Goal: Transaction & Acquisition: Download file/media

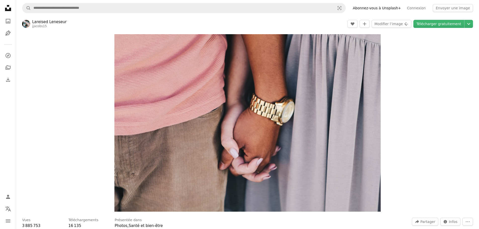
scroll to position [4170, 0]
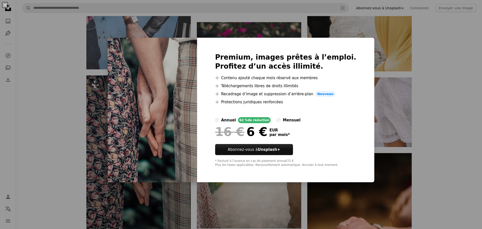
click at [406, 47] on div "An X shape Premium, images prêtes à l’emploi. Profitez d’un accès illimité. A p…" at bounding box center [241, 114] width 482 height 229
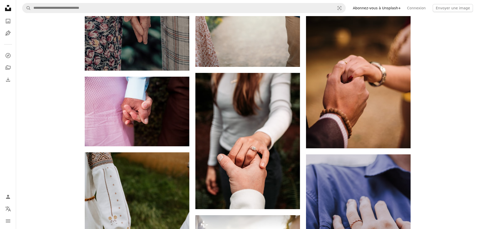
scroll to position [4371, 0]
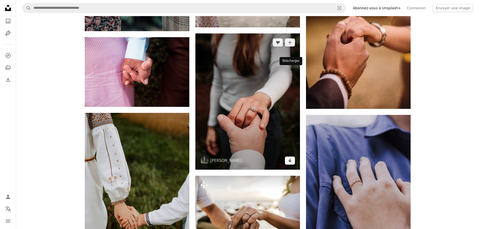
click at [289, 159] on icon "Télécharger" at bounding box center [289, 161] width 3 height 4
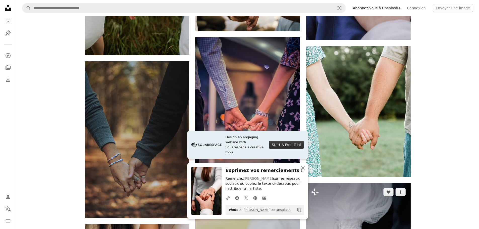
scroll to position [4597, 0]
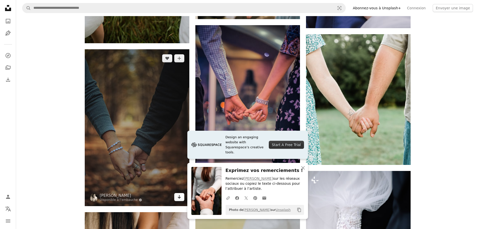
click at [179, 194] on icon "Arrow pointing down" at bounding box center [179, 197] width 4 height 6
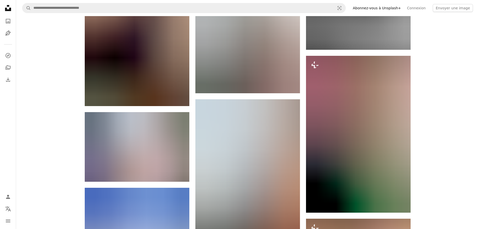
scroll to position [5351, 0]
